Goal: Information Seeking & Learning: Learn about a topic

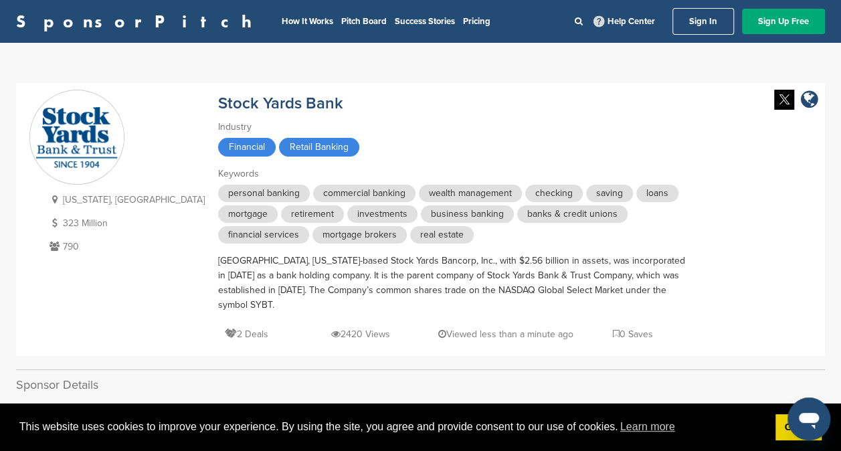
click at [502, 135] on div "Industry Financial Retail Banking" at bounding box center [452, 140] width 469 height 40
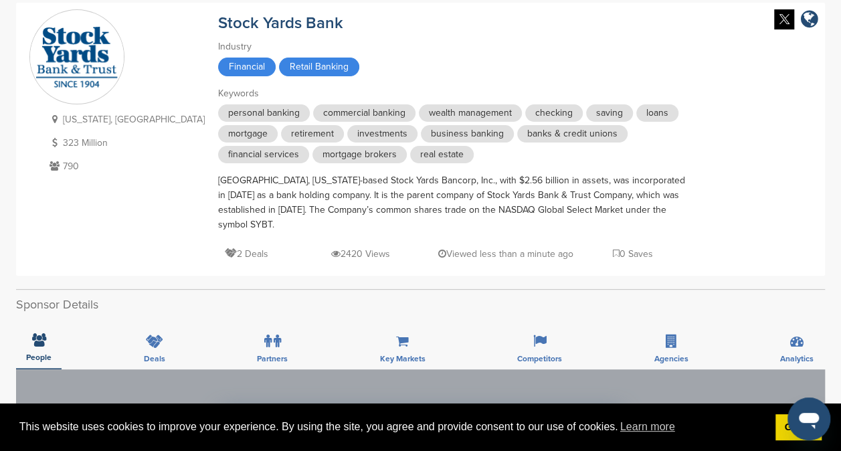
scroll to position [54, 0]
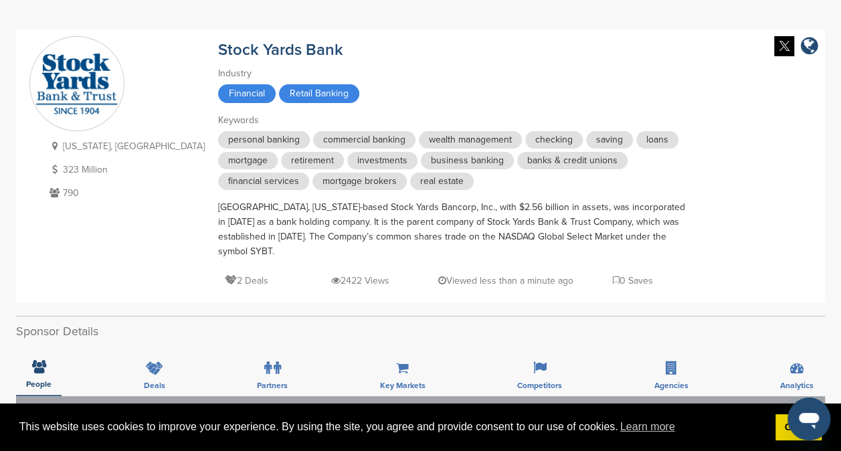
scroll to position [80, 0]
